Goal: Task Accomplishment & Management: Complete application form

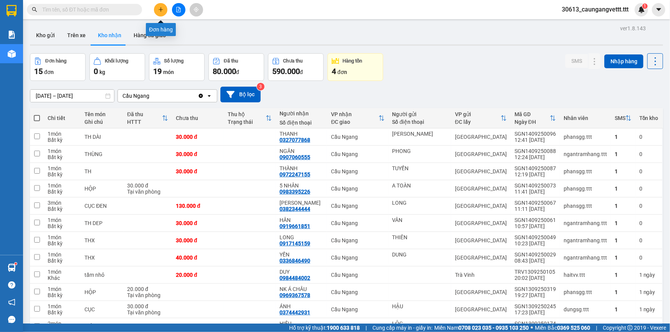
click at [160, 12] on icon "plus" at bounding box center [160, 9] width 5 height 5
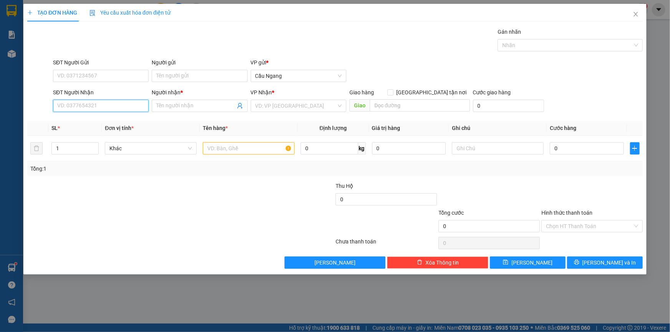
click at [103, 109] on input "SĐT Người Nhận" at bounding box center [101, 106] width 96 height 12
click at [186, 76] on input "Người gửi" at bounding box center [200, 76] width 96 height 12
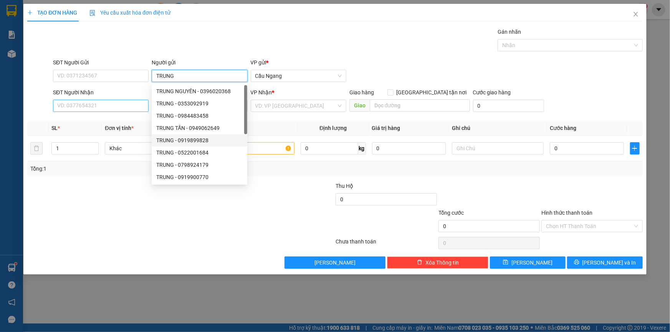
type input "TRUNG"
click at [89, 106] on input "SĐT Người Nhận" at bounding box center [101, 106] width 96 height 12
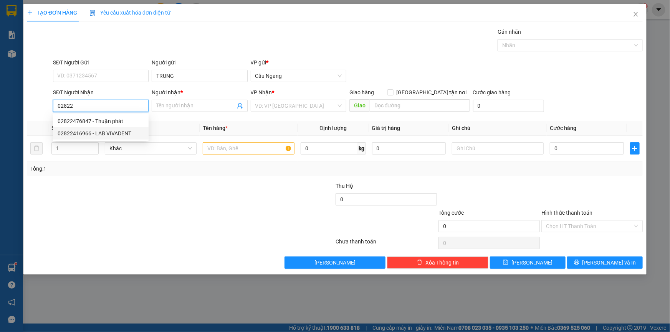
click at [105, 135] on div "02822416966 - LAB VIVADENT" at bounding box center [101, 133] width 86 height 8
type input "02822416966"
type input "LAB VIVADENT"
type input "02822416966"
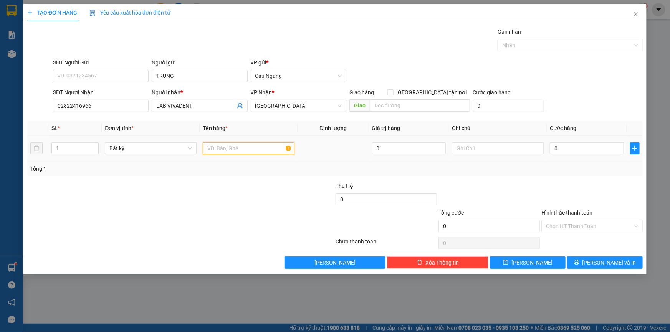
drag, startPoint x: 233, startPoint y: 149, endPoint x: 237, endPoint y: 143, distance: 7.4
click at [234, 149] on input "text" at bounding box center [249, 148] width 92 height 12
type input "K[HOP]"
click at [592, 150] on input "0" at bounding box center [586, 148] width 74 height 12
type input "3"
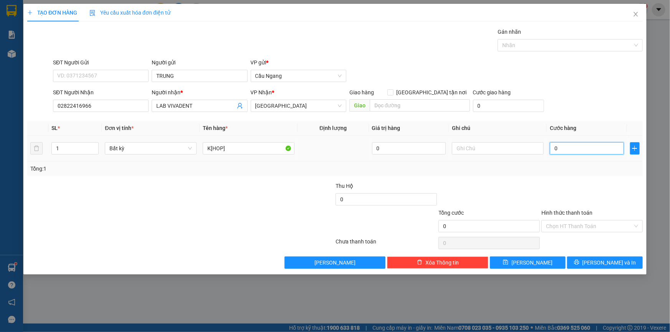
type input "3"
type input "30"
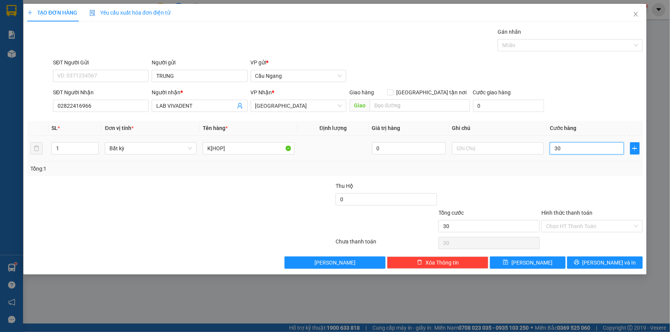
type input "300"
type input "3.000"
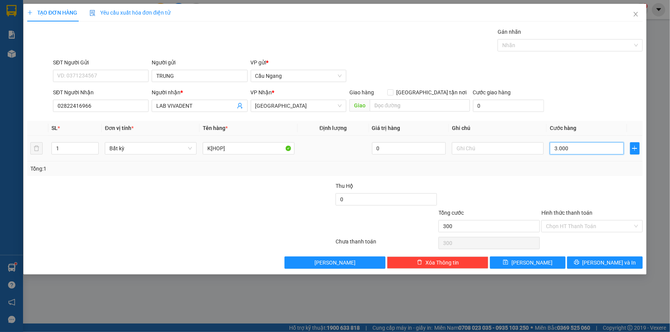
type input "3.000"
type input "30.000"
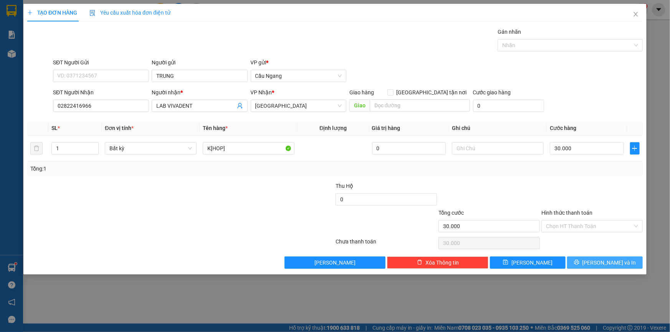
click at [579, 263] on icon "printer" at bounding box center [576, 262] width 5 height 5
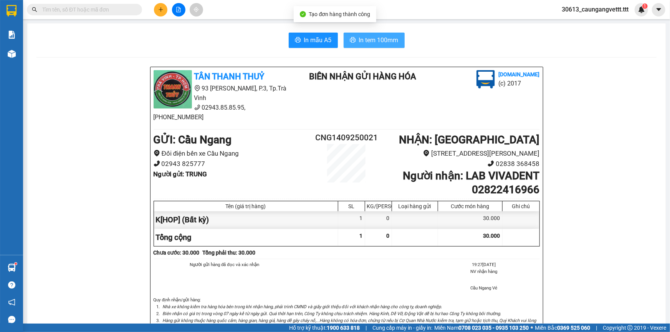
click at [381, 41] on span "In tem 100mm" at bounding box center [379, 40] width 40 height 10
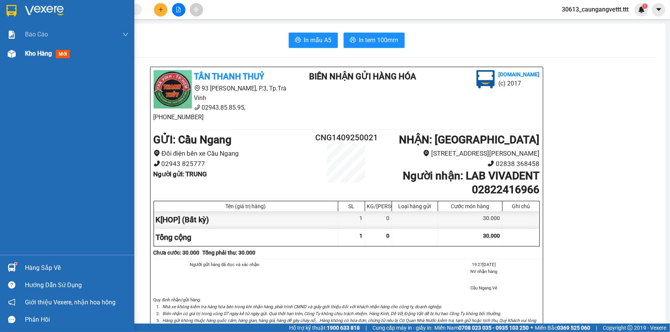
click at [33, 51] on span "Kho hàng" at bounding box center [38, 53] width 27 height 7
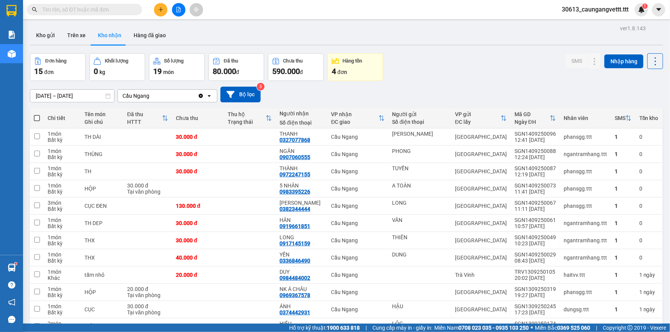
click at [162, 9] on icon "plus" at bounding box center [160, 9] width 5 height 5
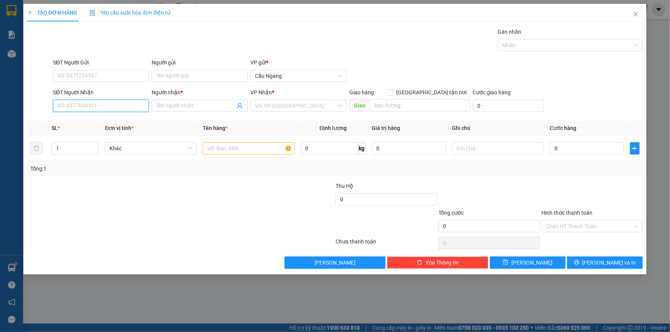
click at [101, 106] on input "SĐT Người Nhận" at bounding box center [101, 106] width 96 height 12
click at [100, 119] on div "0373944613 - [GEOGRAPHIC_DATA]" at bounding box center [101, 121] width 86 height 8
type input "0373944613"
type input "[PERSON_NAME]"
type input "0373944613"
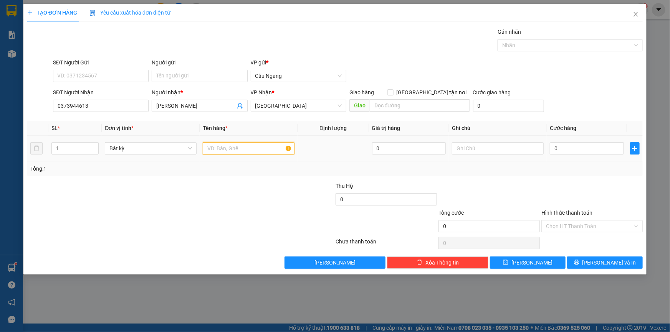
click at [233, 152] on input "text" at bounding box center [249, 148] width 92 height 12
type input "THUNG"
click at [571, 147] on input "0" at bounding box center [586, 148] width 74 height 12
type input "4"
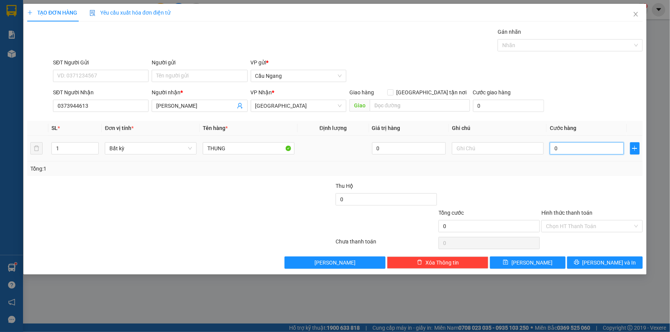
type input "4"
type input "40"
type input "400"
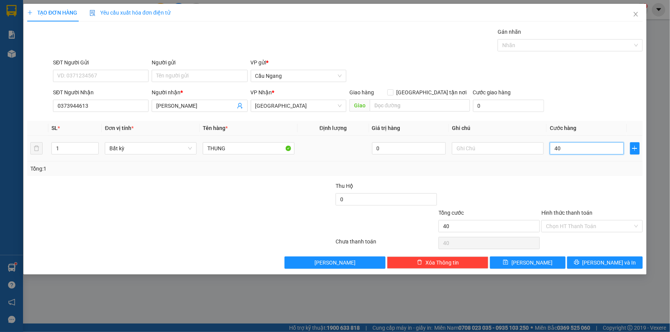
type input "400"
type input "4.000"
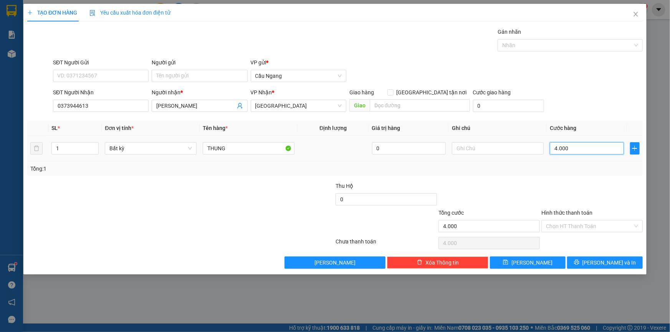
type input "40.000"
click at [600, 261] on span "[PERSON_NAME] và In" at bounding box center [609, 263] width 54 height 8
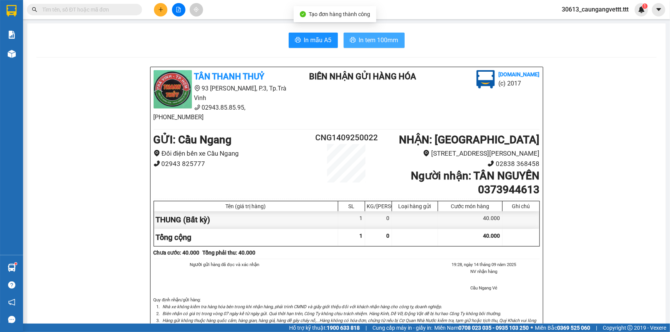
click at [365, 39] on span "In tem 100mm" at bounding box center [379, 40] width 40 height 10
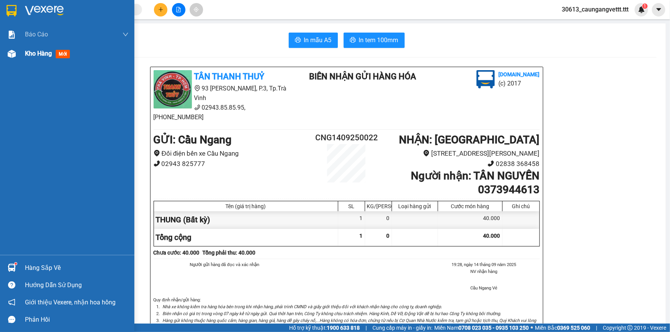
click at [29, 56] on span "Kho hàng" at bounding box center [38, 53] width 27 height 7
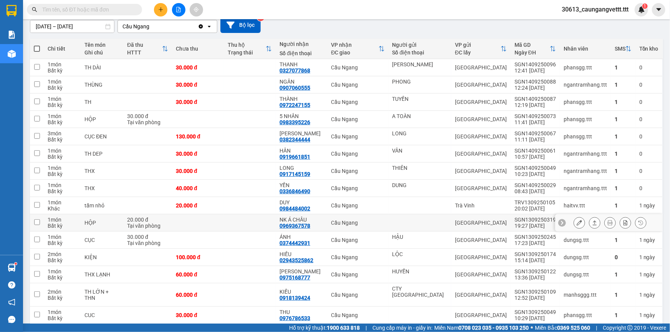
scroll to position [94, 0]
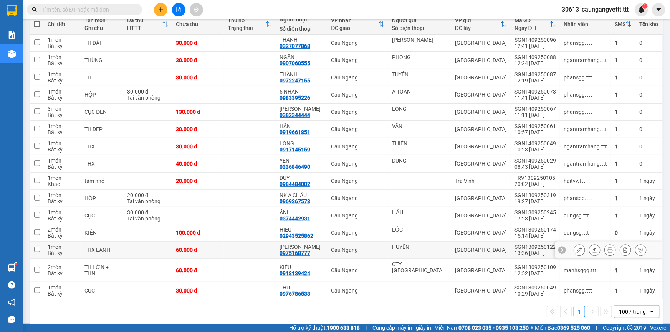
click at [577, 249] on button at bounding box center [579, 250] width 11 height 13
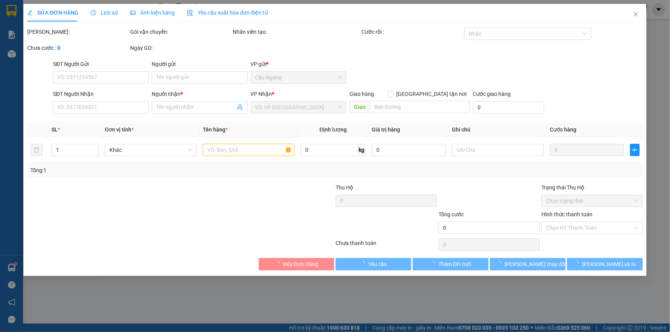
type input "HUYỀN"
type input "0975168777"
type input "[PERSON_NAME]"
type input "60.000"
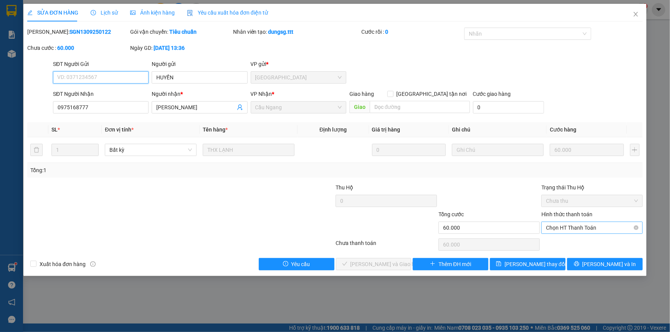
click at [574, 228] on span "Chọn HT Thanh Toán" at bounding box center [592, 228] width 92 height 12
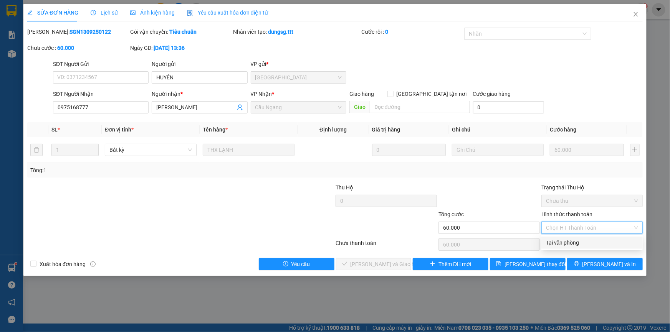
click at [564, 242] on div "Tại văn phòng" at bounding box center [592, 243] width 92 height 8
type input "0"
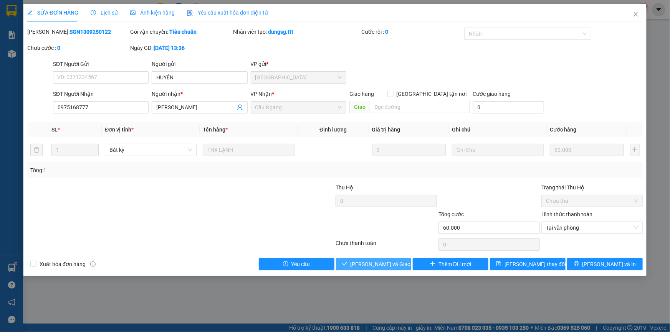
click at [380, 262] on span "[PERSON_NAME] và Giao hàng" at bounding box center [387, 264] width 74 height 8
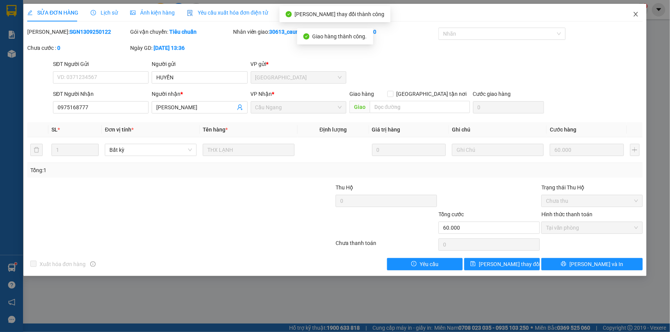
click at [637, 14] on icon "close" at bounding box center [635, 14] width 6 height 6
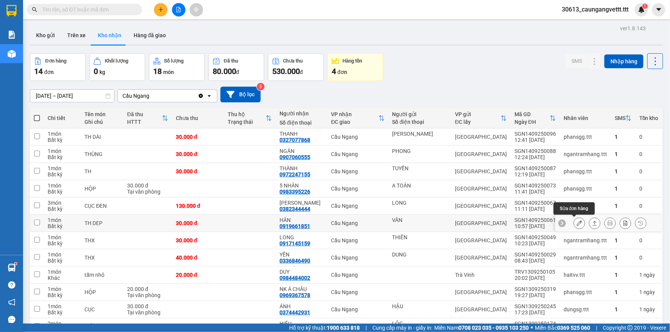
click at [576, 223] on icon at bounding box center [578, 223] width 5 height 5
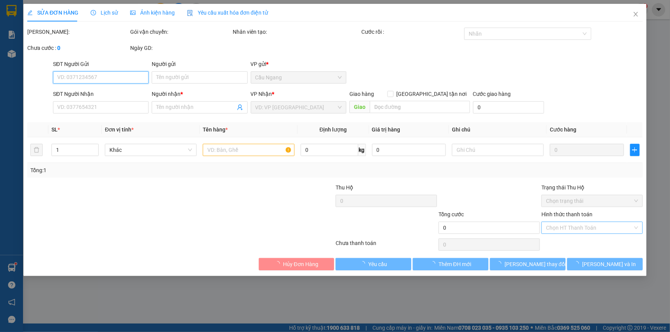
type input "VÂN"
type input "0919661851"
type input "HÂN"
type input "30.000"
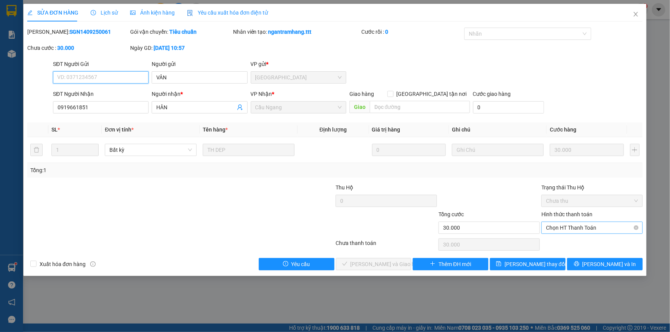
click at [572, 226] on span "Chọn HT Thanh Toán" at bounding box center [592, 228] width 92 height 12
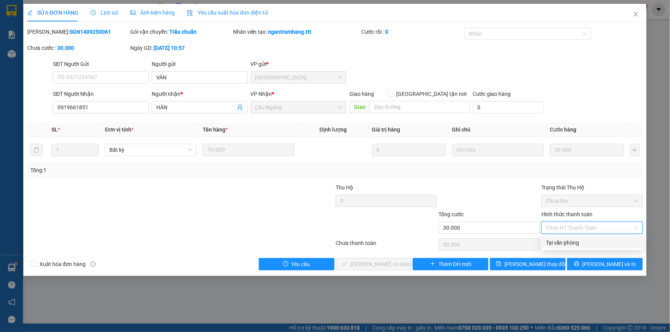
click at [554, 239] on div "Tại văn phòng" at bounding box center [592, 243] width 92 height 8
type input "0"
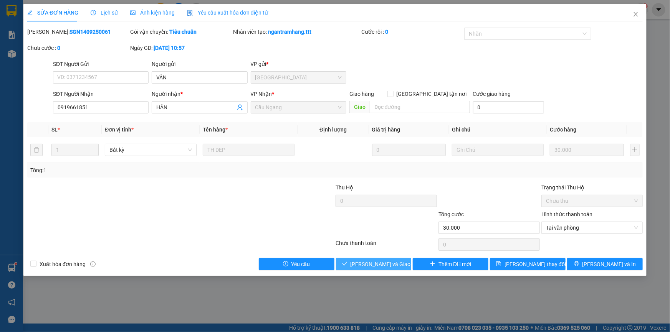
click at [395, 262] on span "[PERSON_NAME] và Giao hàng" at bounding box center [387, 264] width 74 height 8
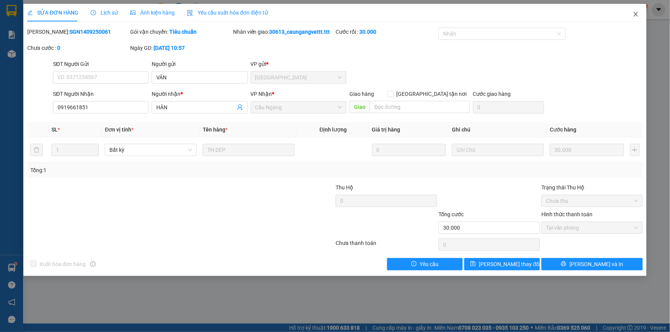
click at [634, 15] on icon "close" at bounding box center [635, 14] width 6 height 6
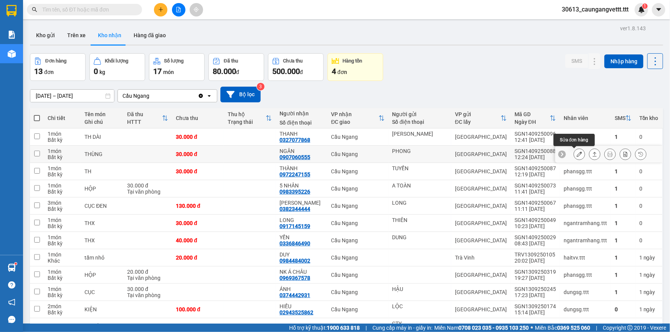
click at [576, 152] on icon at bounding box center [578, 154] width 5 height 5
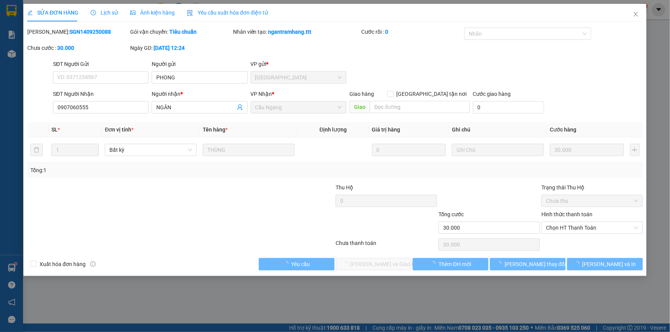
type input "PHONG"
type input "0907060555"
type input "NGÂN"
type input "30.000"
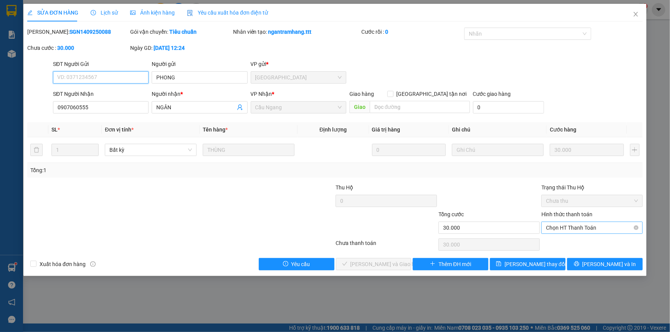
click at [575, 229] on span "Chọn HT Thanh Toán" at bounding box center [592, 228] width 92 height 12
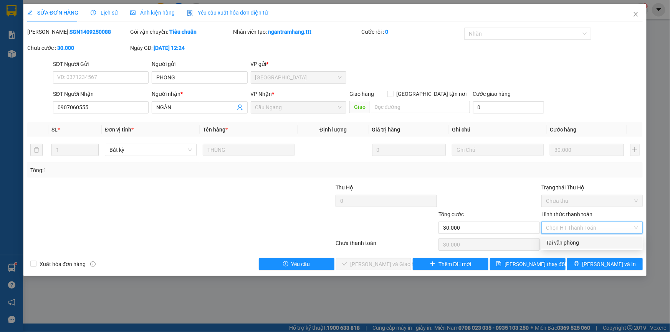
click at [566, 242] on div "Tại văn phòng" at bounding box center [592, 243] width 92 height 8
type input "0"
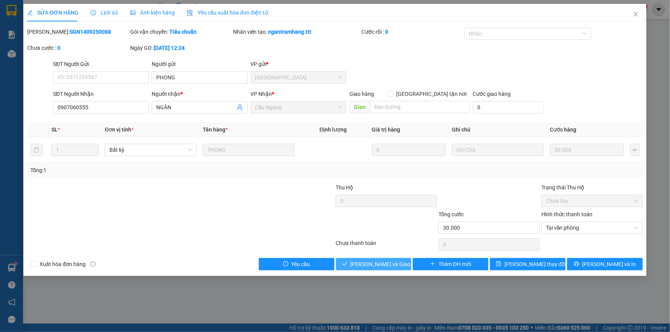
drag, startPoint x: 361, startPoint y: 267, endPoint x: 376, endPoint y: 260, distance: 16.3
click at [362, 267] on span "[PERSON_NAME] và Giao hàng" at bounding box center [387, 264] width 74 height 8
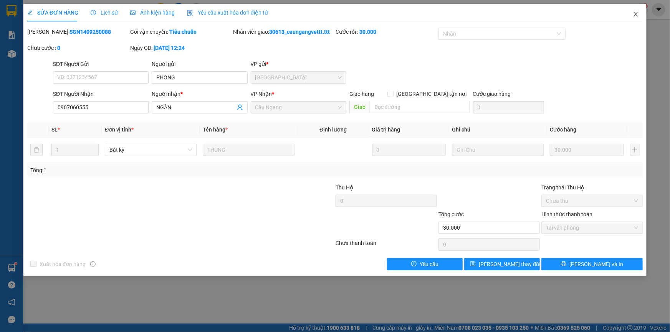
click at [633, 13] on icon "close" at bounding box center [635, 14] width 6 height 6
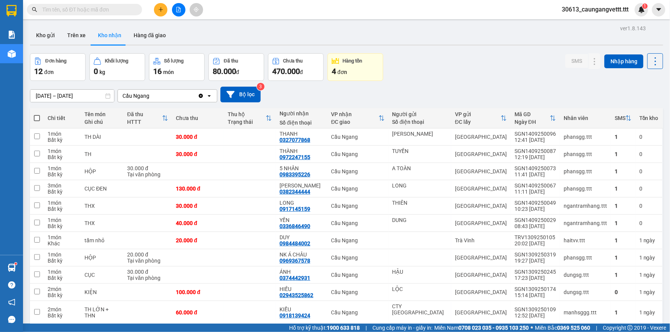
click at [160, 11] on icon "plus" at bounding box center [160, 9] width 0 height 4
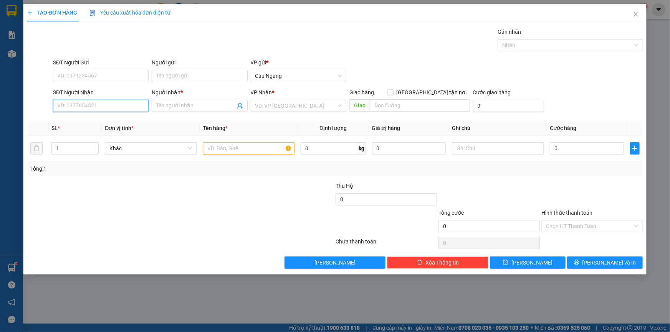
click at [114, 108] on input "SĐT Người Nhận" at bounding box center [101, 106] width 96 height 12
click at [96, 121] on div "0912867746 - THƯ" at bounding box center [101, 121] width 86 height 8
type input "0912867746"
type input "THƯ"
type input "0912867746"
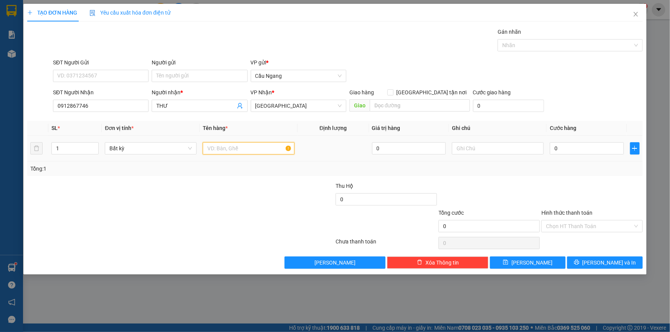
click at [235, 150] on input "text" at bounding box center [249, 148] width 92 height 12
type input "HOP"
click at [588, 150] on input "0" at bounding box center [586, 148] width 74 height 12
type input "2"
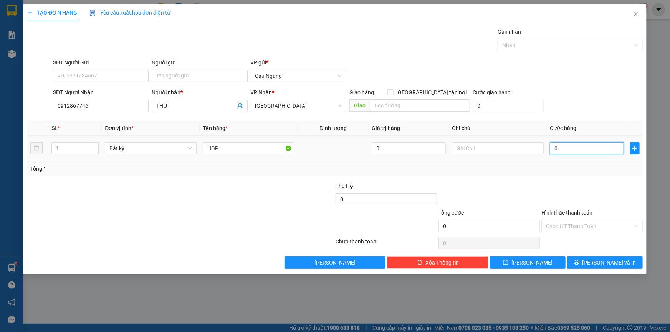
type input "2"
type input "20"
type input "200"
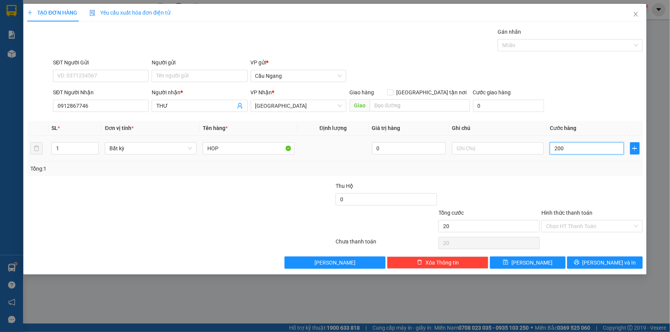
type input "200"
type input "2.000"
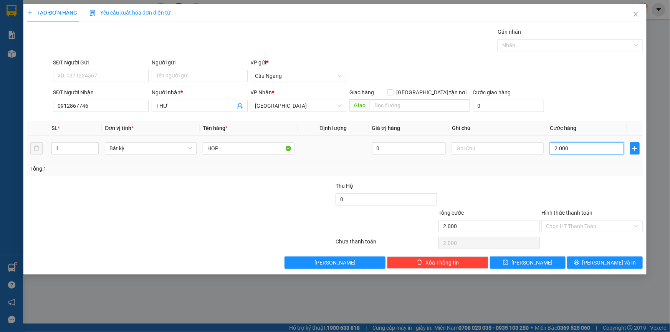
type input "20.000"
click at [570, 229] on input "Hình thức thanh toán" at bounding box center [589, 227] width 87 height 12
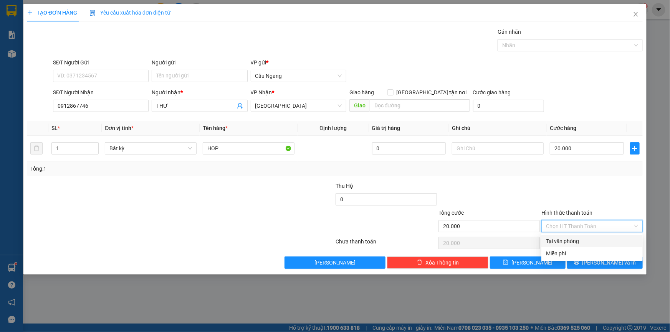
click at [562, 241] on div "Tại văn phòng" at bounding box center [592, 241] width 92 height 8
type input "0"
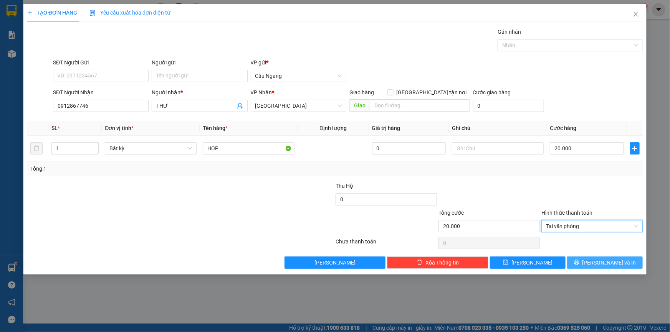
click at [585, 258] on button "[PERSON_NAME] và In" at bounding box center [605, 263] width 76 height 12
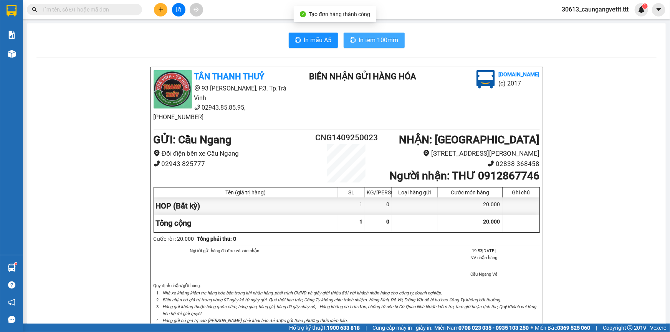
click at [361, 38] on span "In tem 100mm" at bounding box center [379, 40] width 40 height 10
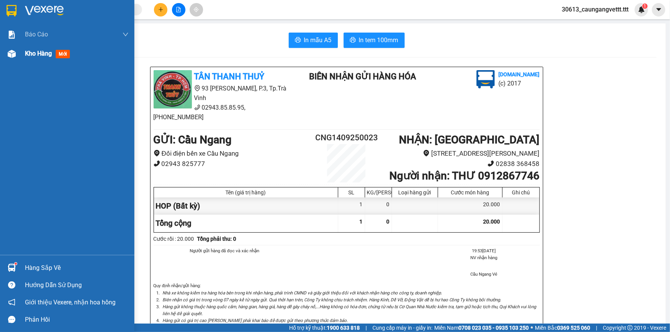
click at [31, 53] on span "Kho hàng" at bounding box center [38, 53] width 27 height 7
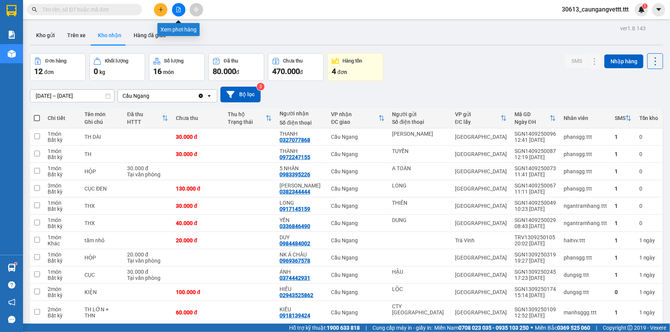
click at [179, 11] on icon "file-add" at bounding box center [178, 9] width 5 height 5
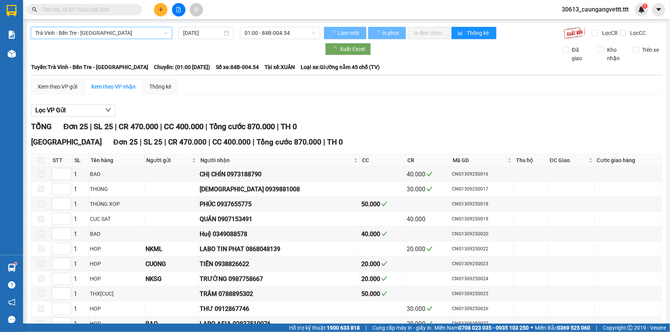
click at [114, 32] on span "Trà Vinh - Bến Tre - [GEOGRAPHIC_DATA]" at bounding box center [101, 33] width 132 height 12
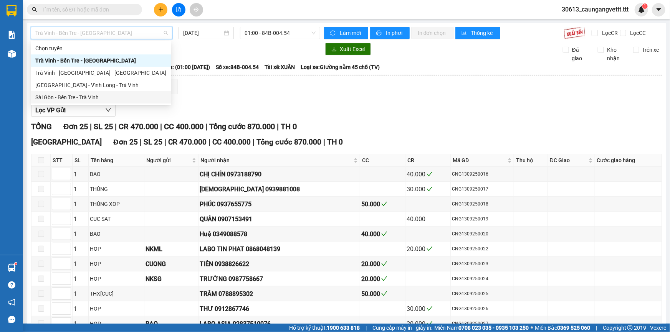
click at [87, 98] on div "Sài Gòn - Bến Tre - Trà Vinh" at bounding box center [100, 97] width 131 height 8
type input "[DATE]"
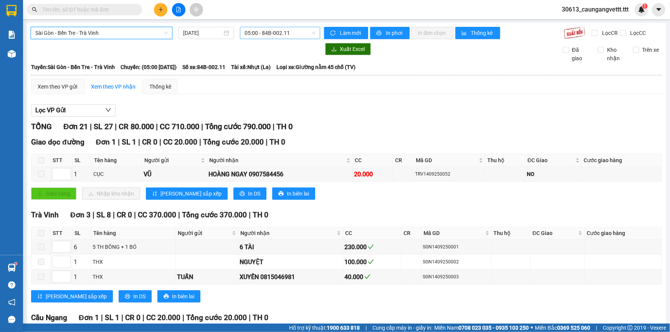
click at [276, 32] on span "05:00 - 84B-002.11" at bounding box center [279, 33] width 71 height 12
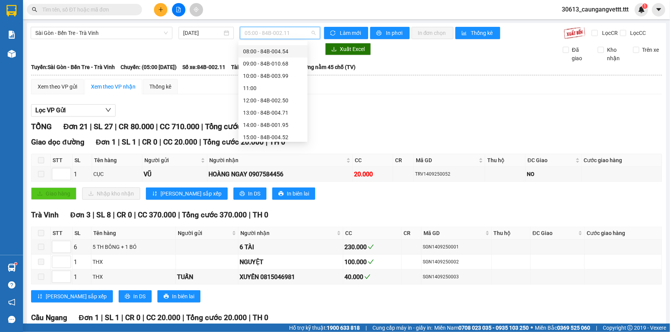
scroll to position [46, 0]
click at [261, 74] on div "10:00 - 84B-003.99" at bounding box center [273, 76] width 60 height 8
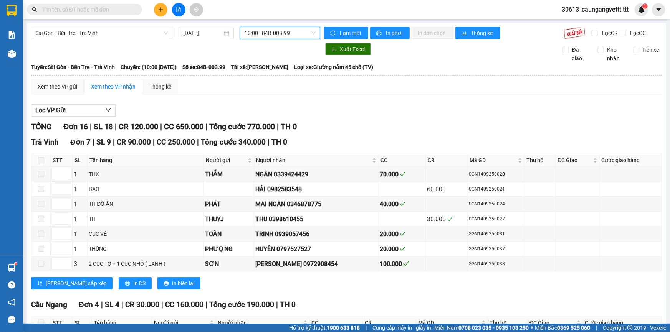
drag, startPoint x: 296, startPoint y: 30, endPoint x: 291, endPoint y: 41, distance: 12.0
click at [296, 31] on span "10:00 - 84B-003.99" at bounding box center [279, 33] width 71 height 12
click at [275, 31] on span "10:00 - 84B-003.99" at bounding box center [279, 33] width 71 height 12
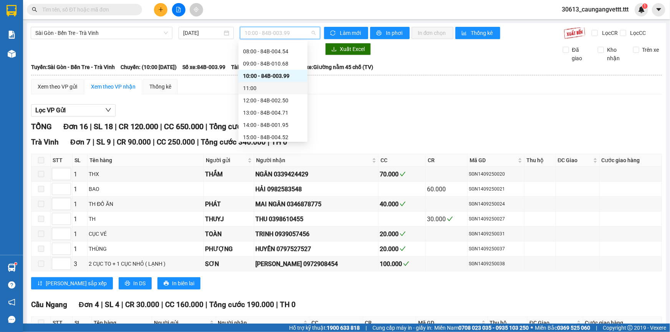
click at [256, 86] on div "11:00" at bounding box center [273, 88] width 60 height 8
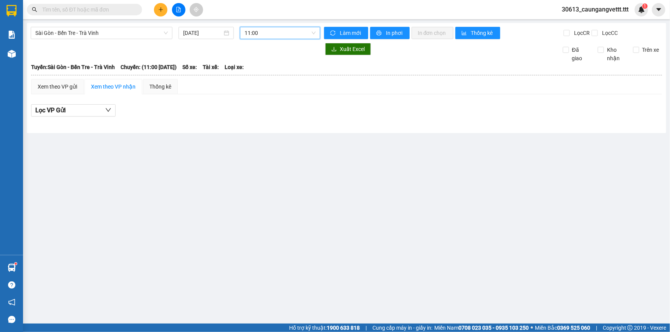
click at [268, 33] on span "11:00" at bounding box center [279, 33] width 71 height 12
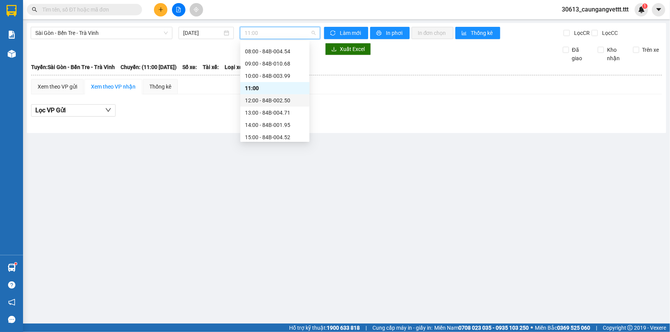
click at [261, 101] on div "12:00 - 84B-002.50" at bounding box center [275, 100] width 60 height 8
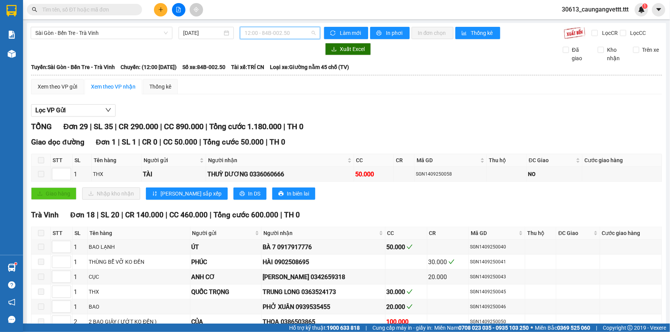
click at [285, 30] on span "12:00 - 84B-002.50" at bounding box center [279, 33] width 71 height 12
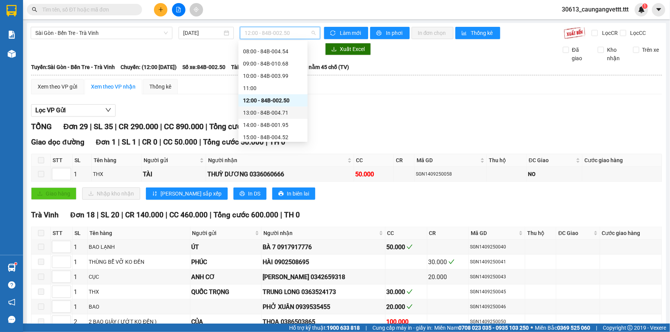
click at [269, 107] on div "13:00 - 84B-004.71" at bounding box center [272, 113] width 69 height 12
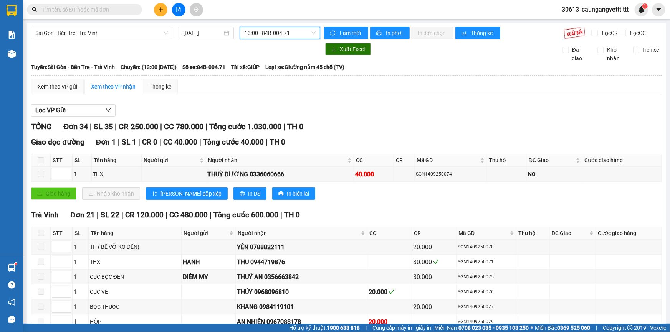
click at [274, 36] on span "13:00 - 84B-004.71" at bounding box center [279, 33] width 71 height 12
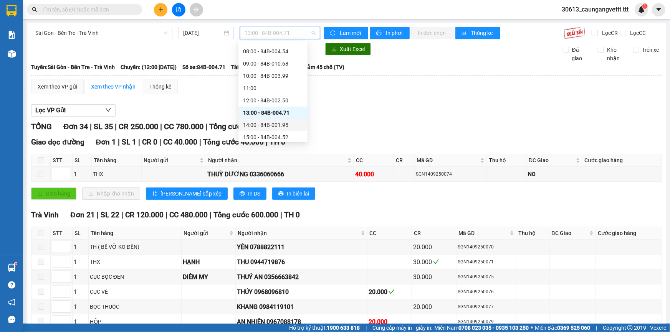
click at [257, 123] on div "14:00 - 84B-001.95" at bounding box center [273, 125] width 60 height 8
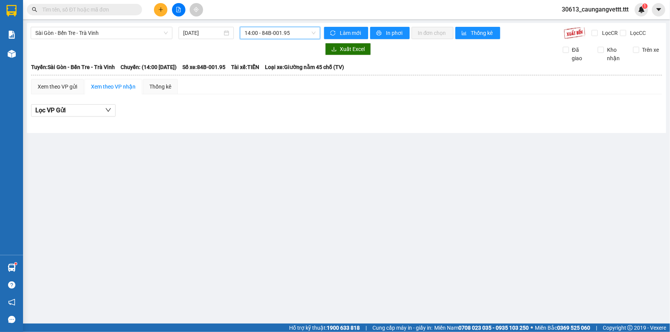
click at [279, 32] on span "14:00 - 84B-001.95" at bounding box center [279, 33] width 71 height 12
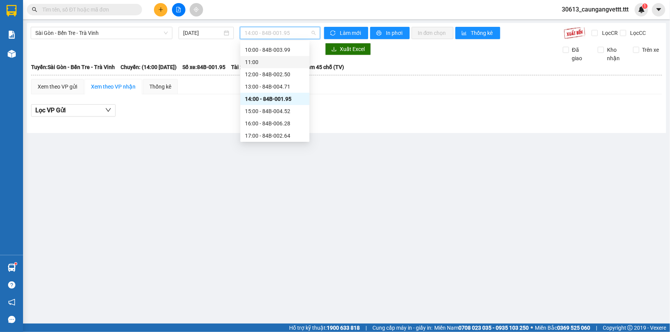
scroll to position [92, 0]
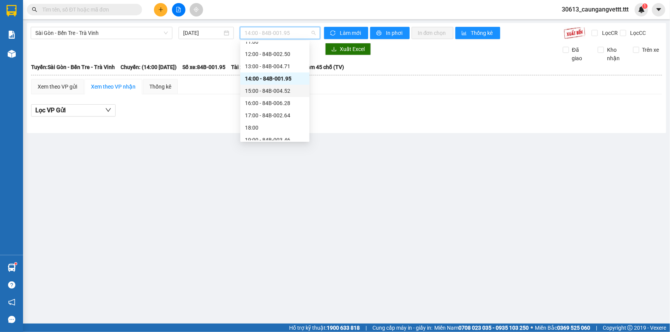
click at [266, 90] on div "15:00 - 84B-004.52" at bounding box center [275, 91] width 60 height 8
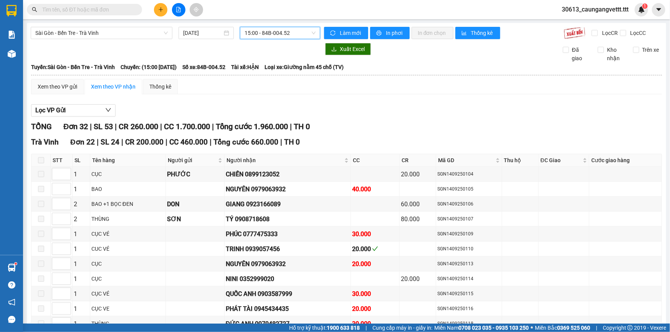
click at [295, 35] on span "15:00 - 84B-004.52" at bounding box center [279, 33] width 71 height 12
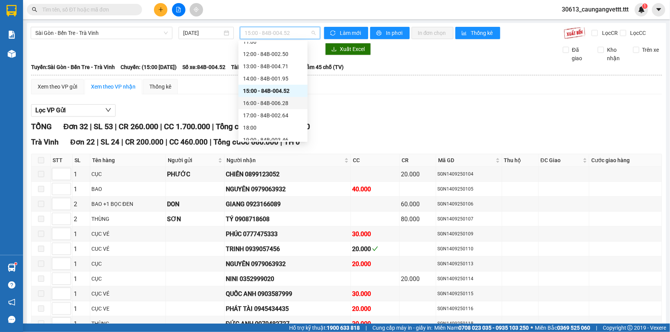
click at [263, 103] on div "16:00 - 84B-006.28" at bounding box center [273, 103] width 60 height 8
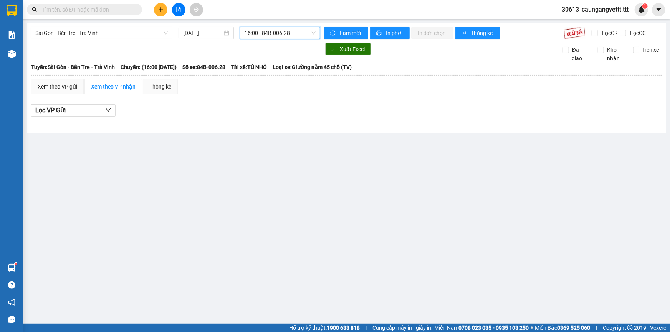
click at [278, 36] on span "16:00 - 84B-006.28" at bounding box center [279, 33] width 71 height 12
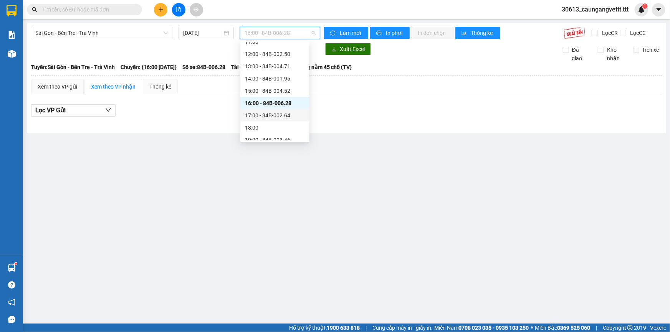
click at [266, 113] on div "17:00 - 84B-002.64" at bounding box center [275, 115] width 60 height 8
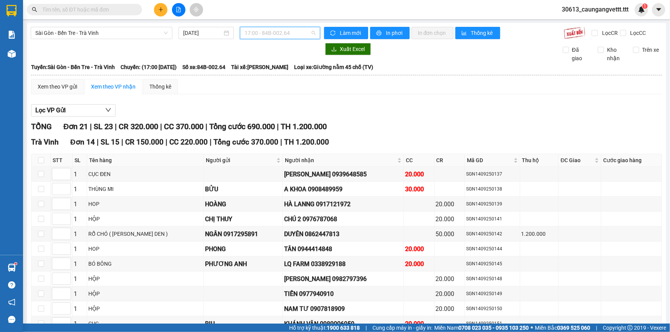
click at [287, 35] on span "17:00 - 84B-002.64" at bounding box center [279, 33] width 71 height 12
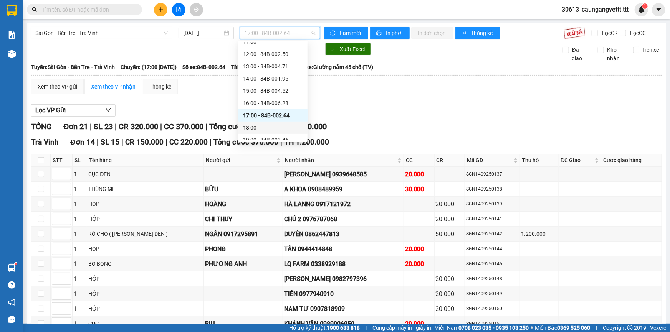
click at [253, 131] on div "18:00" at bounding box center [273, 128] width 60 height 8
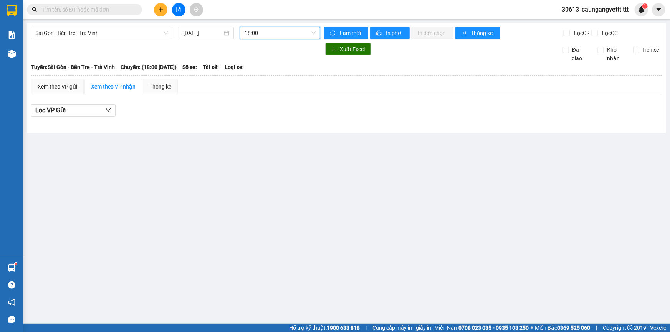
drag, startPoint x: 280, startPoint y: 31, endPoint x: 275, endPoint y: 51, distance: 20.1
click at [280, 34] on span "18:00" at bounding box center [279, 33] width 71 height 12
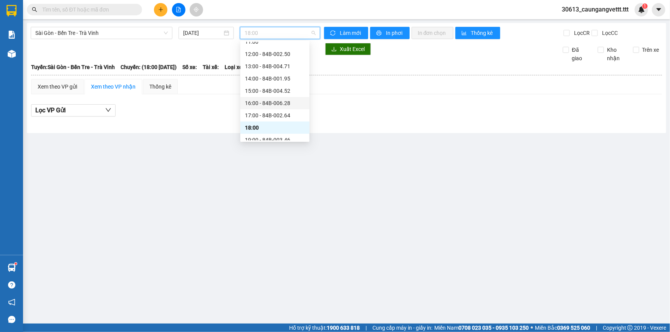
scroll to position [123, 0]
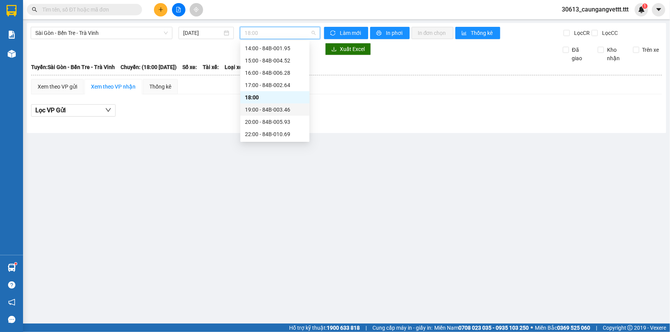
click at [263, 111] on div "19:00 - 84B-003.46" at bounding box center [275, 110] width 60 height 8
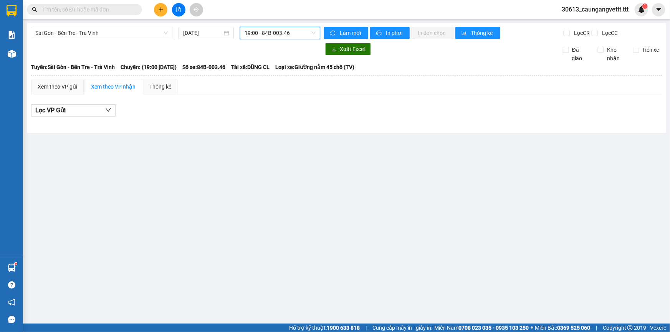
click at [280, 29] on span "19:00 - 84B-003.46" at bounding box center [279, 33] width 71 height 12
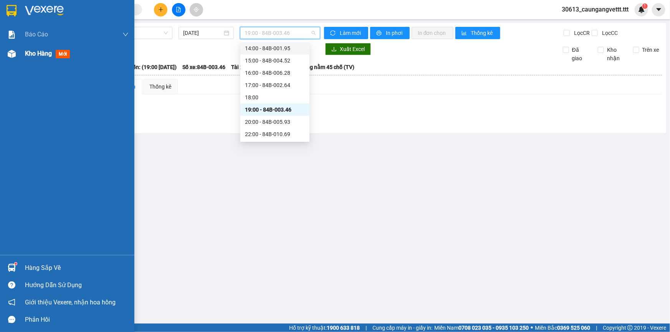
click at [35, 52] on span "Kho hàng" at bounding box center [38, 53] width 27 height 7
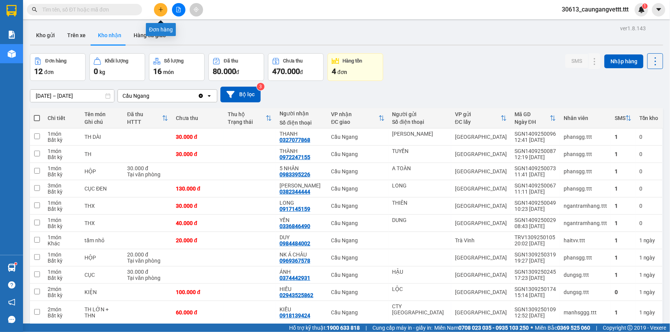
click at [161, 10] on icon "plus" at bounding box center [160, 9] width 5 height 5
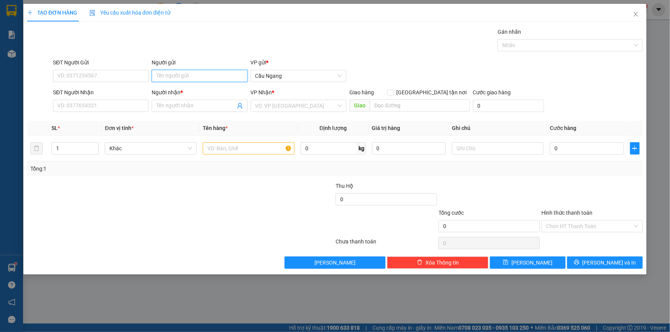
click at [196, 76] on input "Người gửi" at bounding box center [200, 76] width 96 height 12
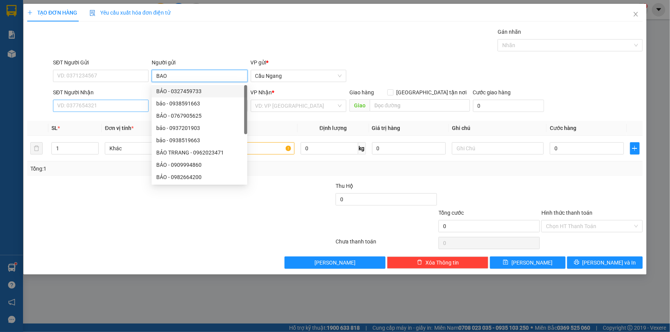
type input "BAO"
click at [83, 107] on input "SĐT Người Nhận" at bounding box center [101, 106] width 96 height 12
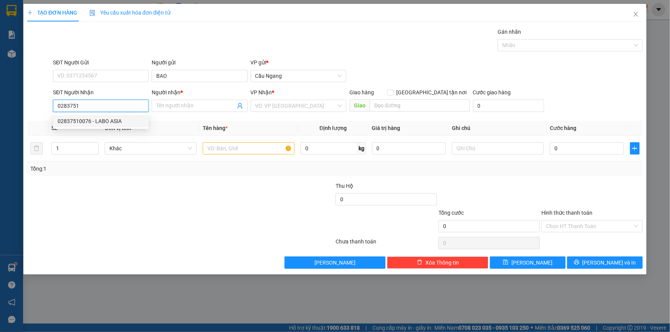
click at [100, 120] on div "02837510076 - LABO ASIA" at bounding box center [101, 121] width 86 height 8
type input "02837510076"
type input "LABO ASIA"
type input "02837510076"
click at [234, 147] on input "text" at bounding box center [249, 148] width 92 height 12
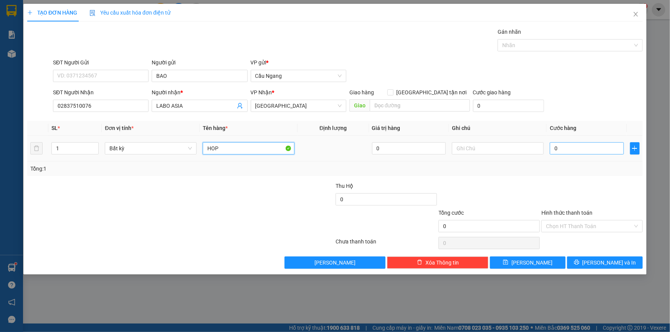
type input "HOP"
click at [567, 151] on input "0" at bounding box center [586, 148] width 74 height 12
type input "2"
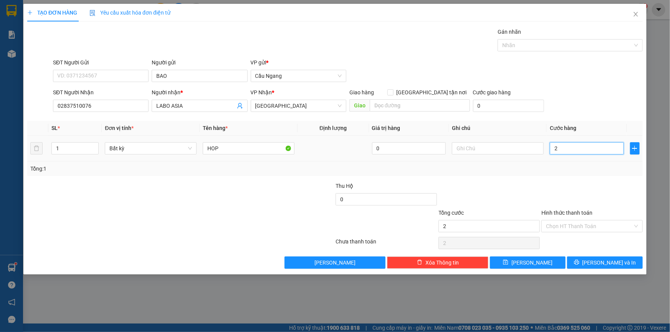
type input "20"
type input "200"
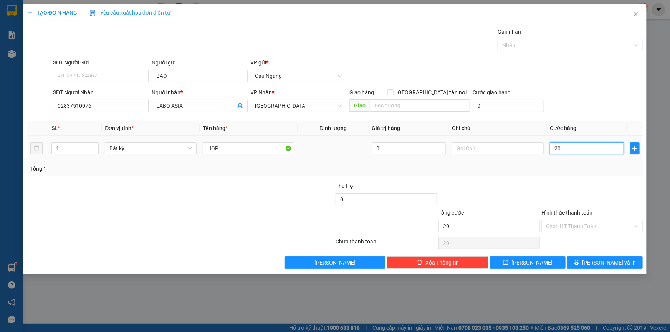
type input "200"
type input "2.000"
type input "20.000"
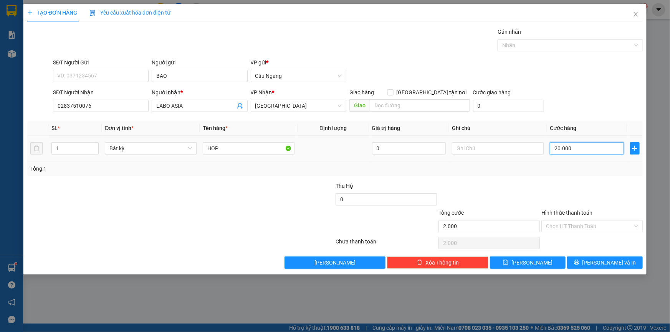
type input "20.000"
click at [572, 224] on input "Hình thức thanh toán" at bounding box center [589, 227] width 87 height 12
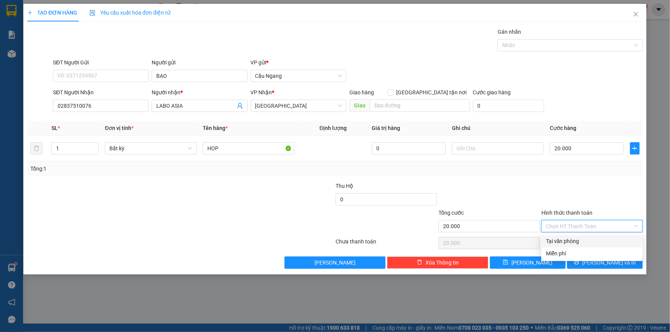
click at [566, 243] on div "Tại văn phòng" at bounding box center [592, 241] width 92 height 8
type input "0"
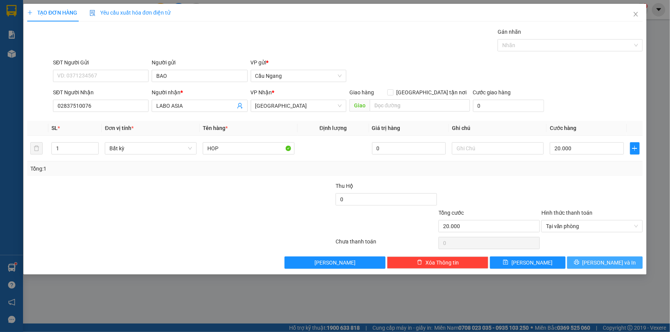
click at [599, 264] on span "[PERSON_NAME] và In" at bounding box center [609, 263] width 54 height 8
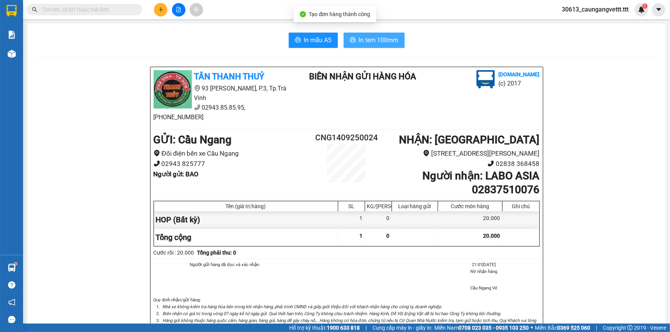
click at [368, 36] on span "In tem 100mm" at bounding box center [379, 40] width 40 height 10
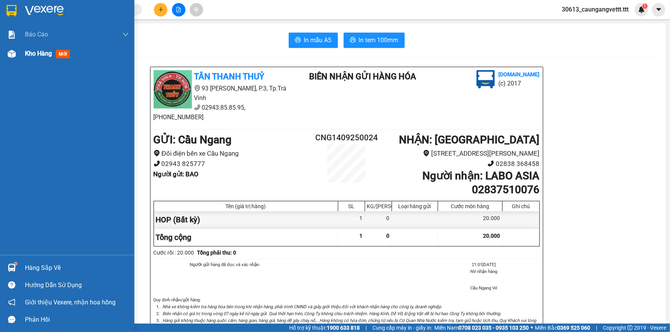
click at [31, 55] on span "Kho hàng" at bounding box center [38, 53] width 27 height 7
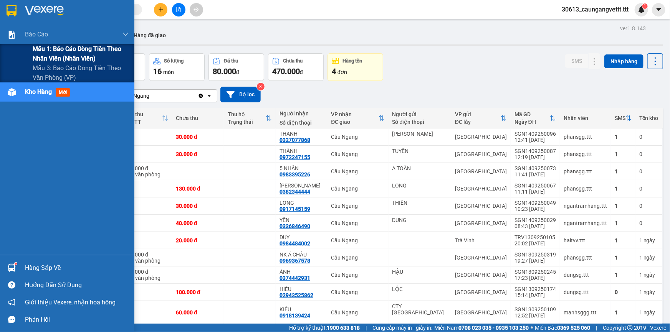
click at [63, 55] on span "Mẫu 1: Báo cáo dòng tiền theo nhân viên (nhân viên)" at bounding box center [81, 53] width 96 height 19
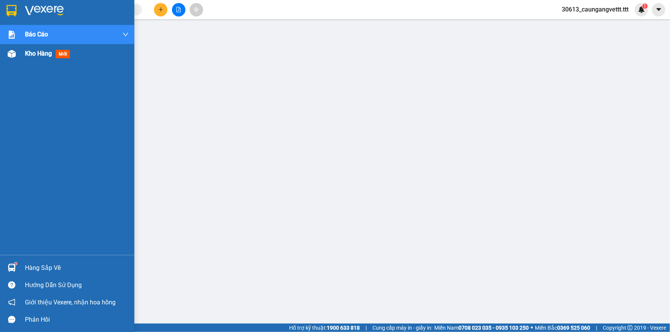
click at [30, 54] on span "Kho hàng" at bounding box center [38, 53] width 27 height 7
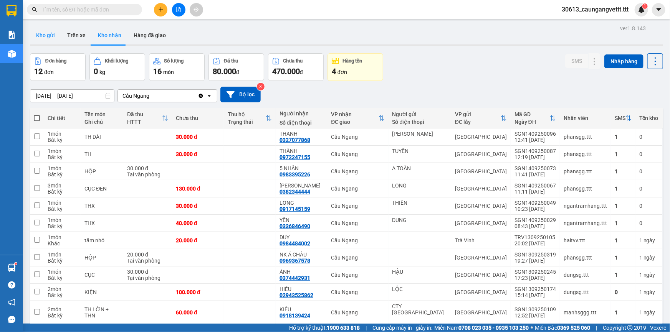
click at [49, 36] on button "Kho gửi" at bounding box center [45, 35] width 31 height 18
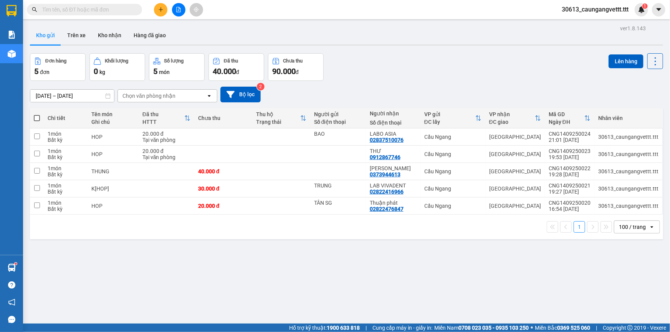
click at [36, 117] on span at bounding box center [37, 118] width 6 height 6
click at [37, 114] on input "checkbox" at bounding box center [37, 114] width 0 height 0
checkbox input "true"
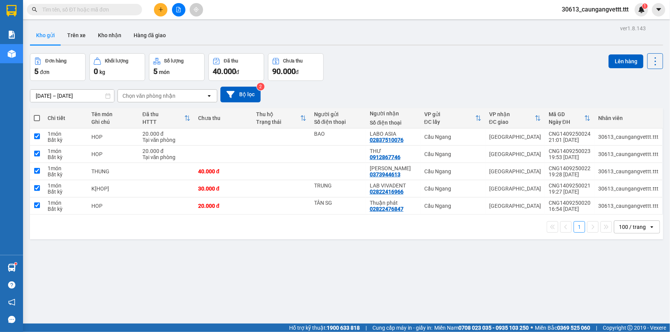
checkbox input "true"
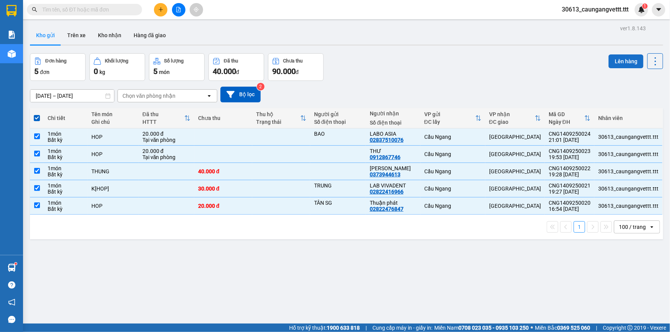
click at [614, 60] on button "Lên hàng" at bounding box center [625, 61] width 35 height 14
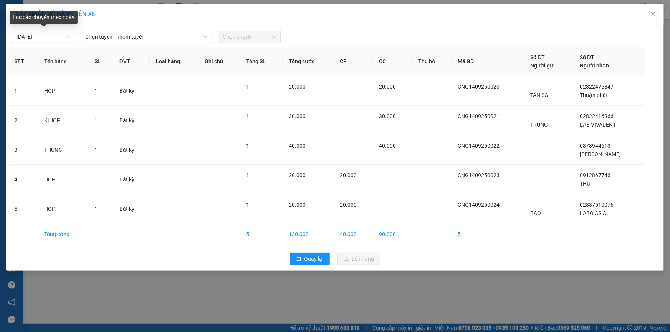
click at [19, 38] on body "Kết quả tìm kiếm ( 0 ) Bộ lọc No Data 30613_caungangvettt.ttt 1 Báo cáo Mẫu 1: …" at bounding box center [335, 166] width 670 height 332
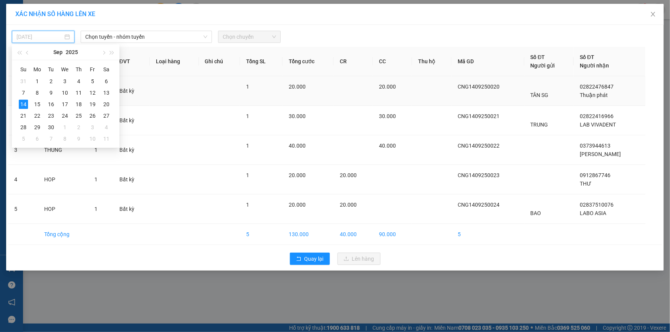
click at [35, 103] on div "15" at bounding box center [37, 104] width 9 height 9
type input "[DATE]"
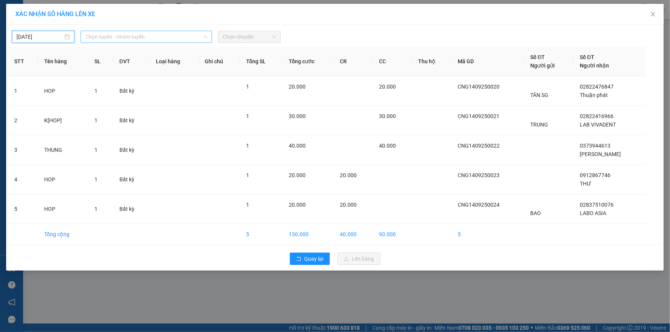
click at [107, 36] on span "Chọn tuyến - nhóm tuyến" at bounding box center [146, 37] width 122 height 12
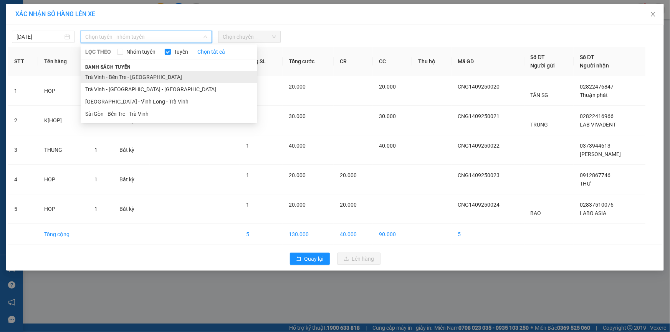
click at [125, 74] on li "Trà Vinh - Bến Tre - [GEOGRAPHIC_DATA]" at bounding box center [169, 77] width 176 height 12
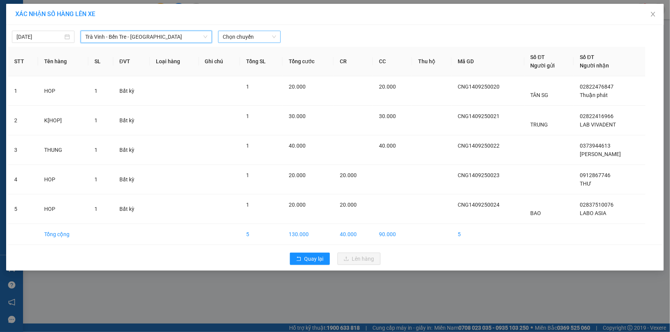
click at [239, 36] on span "Chọn chuyến" at bounding box center [249, 37] width 53 height 12
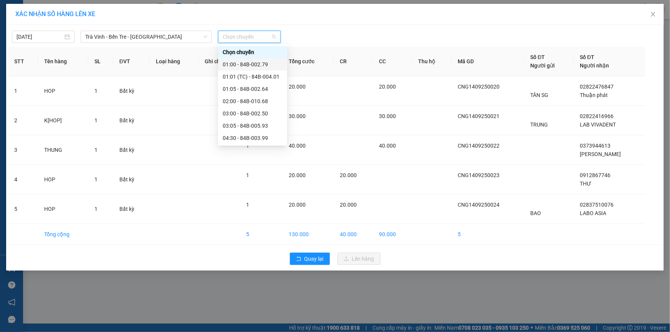
click at [251, 64] on div "01:00 - 84B-002.79" at bounding box center [253, 64] width 60 height 8
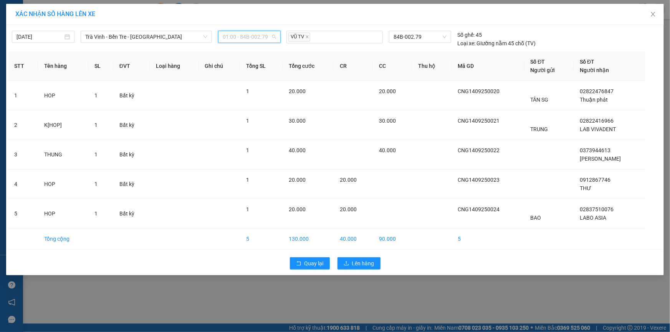
click at [242, 38] on span "01:00 - 84B-002.79" at bounding box center [249, 37] width 53 height 12
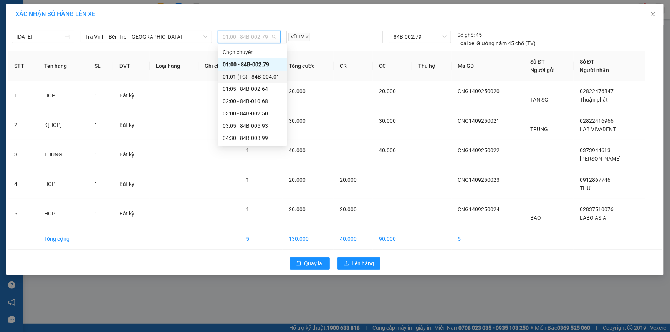
click at [251, 75] on div "01:01 (TC) - 84B-004.01" at bounding box center [253, 77] width 60 height 8
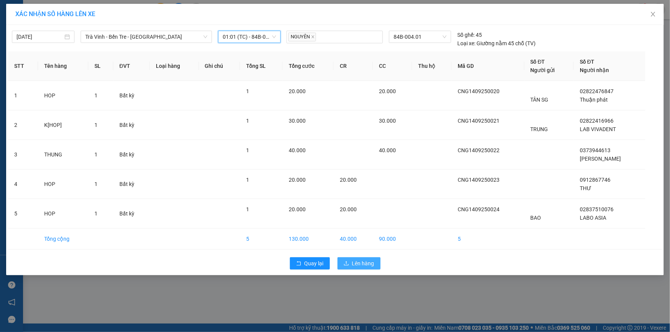
click at [360, 261] on span "Lên hàng" at bounding box center [363, 263] width 22 height 8
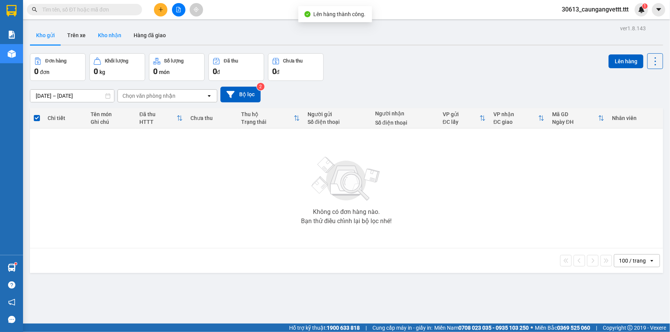
click at [100, 36] on button "Kho nhận" at bounding box center [110, 35] width 36 height 18
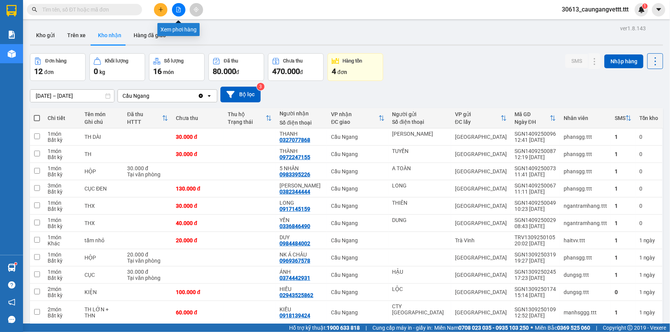
click at [179, 10] on icon "file-add" at bounding box center [178, 9] width 5 height 5
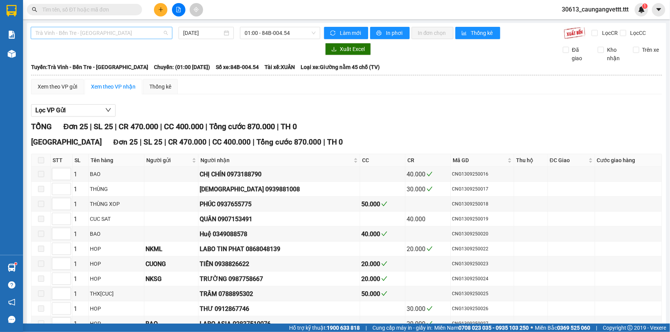
click at [129, 35] on span "Trà Vinh - Bến Tre - [GEOGRAPHIC_DATA]" at bounding box center [101, 33] width 132 height 12
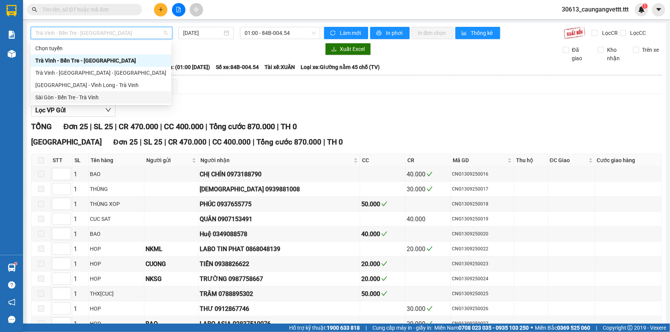
click at [88, 98] on div "Sài Gòn - Bến Tre - Trà Vinh" at bounding box center [100, 97] width 131 height 8
type input "[DATE]"
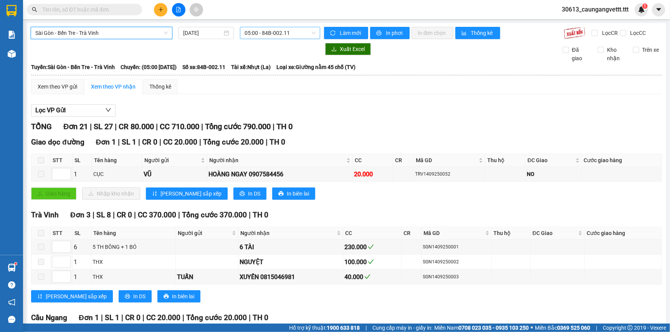
click at [249, 32] on span "05:00 - 84B-002.11" at bounding box center [279, 33] width 71 height 12
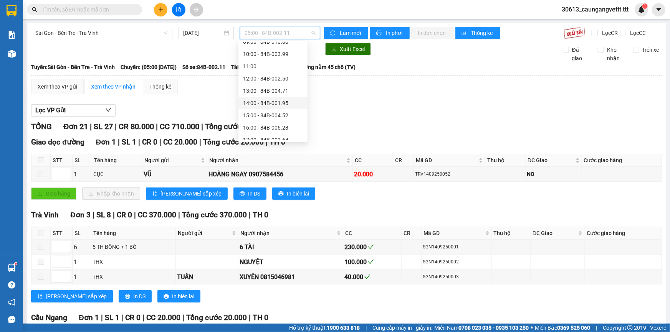
scroll to position [93, 0]
click at [259, 91] on div "15:00 - 84B-004.52" at bounding box center [273, 90] width 60 height 8
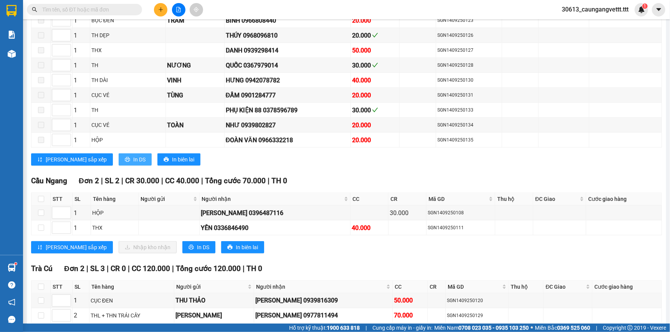
scroll to position [349, 0]
click at [41, 196] on input "checkbox" at bounding box center [41, 199] width 6 height 6
checkbox input "true"
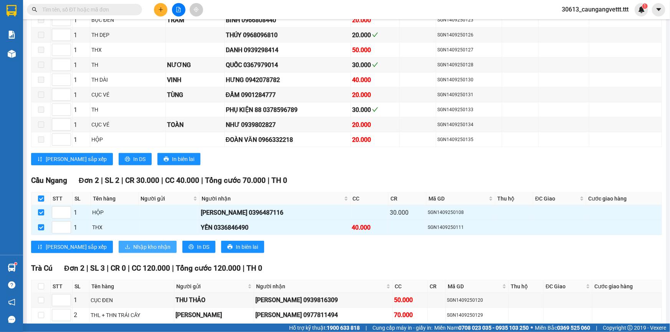
click at [133, 244] on span "Nhập kho nhận" at bounding box center [151, 247] width 37 height 8
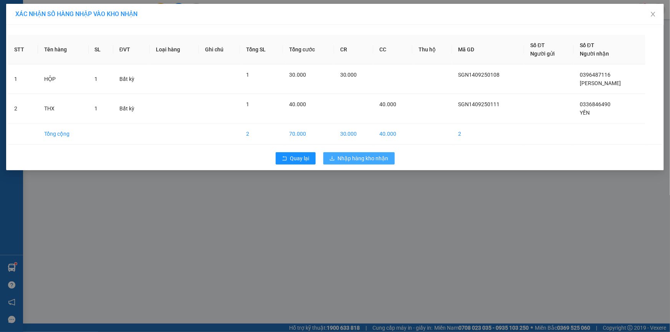
click at [363, 158] on span "Nhập hàng kho nhận" at bounding box center [363, 158] width 51 height 8
